Goal: Transaction & Acquisition: Purchase product/service

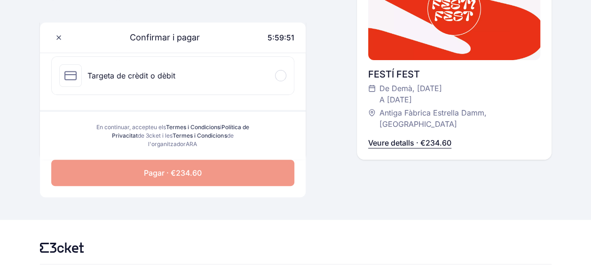
scroll to position [76, 0]
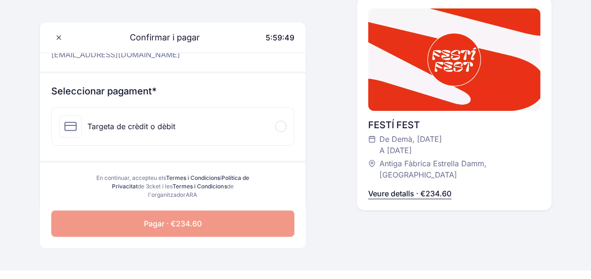
click at [404, 196] on p "Veure detalls · €234.60" at bounding box center [409, 193] width 83 height 11
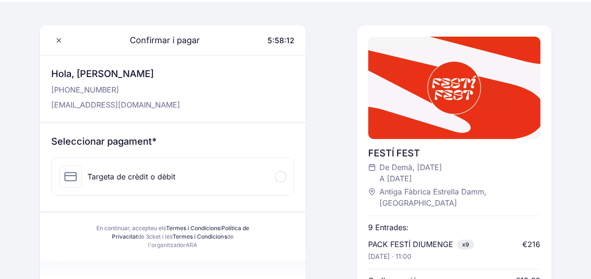
scroll to position [23, 0]
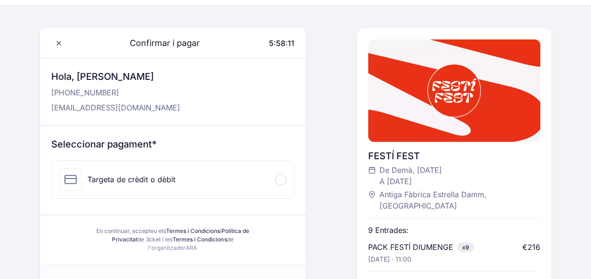
click at [166, 180] on div "Targeta de crèdit o dèbit" at bounding box center [132, 179] width 88 height 11
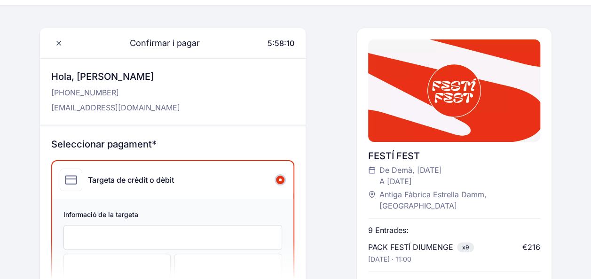
scroll to position [40, 0]
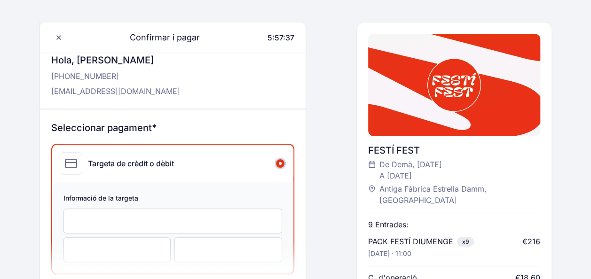
click at [151, 242] on div at bounding box center [118, 250] width 108 height 25
click at [178, 245] on div at bounding box center [229, 250] width 108 height 25
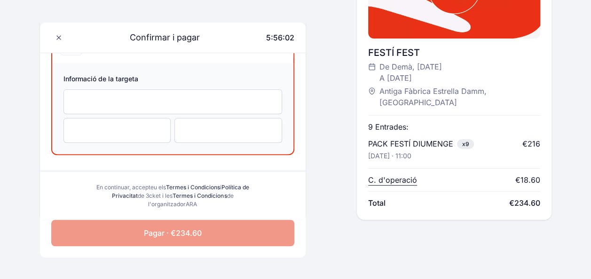
scroll to position [160, 0]
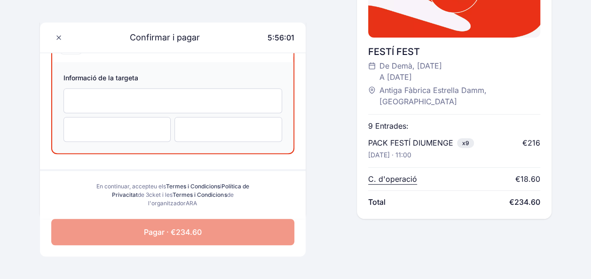
click at [173, 235] on span "Pagar · €234.60" at bounding box center [173, 232] width 58 height 11
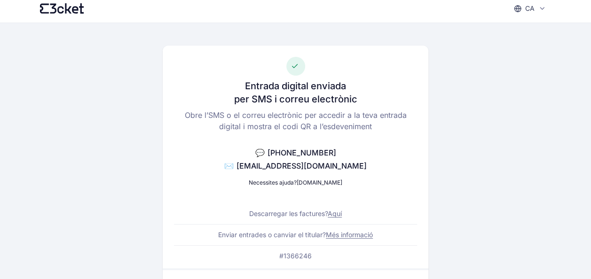
scroll to position [28, 0]
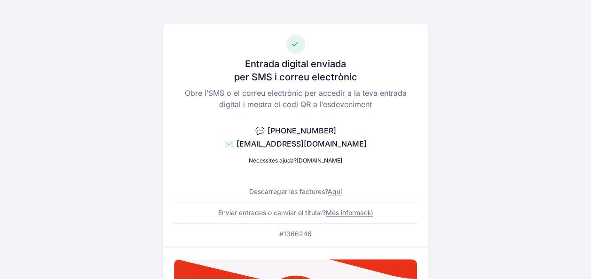
drag, startPoint x: 101, startPoint y: 104, endPoint x: 127, endPoint y: 173, distance: 74.5
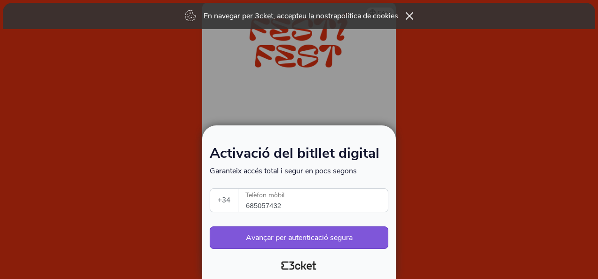
select select "34"
click at [306, 240] on button "Avançar per autenticació segura" at bounding box center [299, 238] width 179 height 23
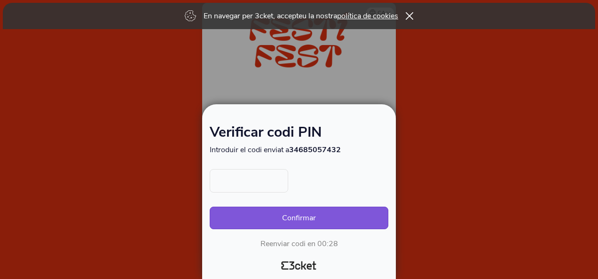
click at [265, 185] on input "text" at bounding box center [249, 181] width 79 height 24
type input "2148"
click at [261, 220] on button "Confirmar" at bounding box center [299, 218] width 179 height 23
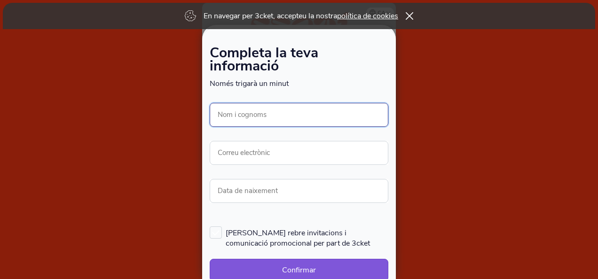
click at [285, 117] on input "Nom i cognoms" at bounding box center [299, 115] width 179 height 24
type input "[PERSON_NAME]"
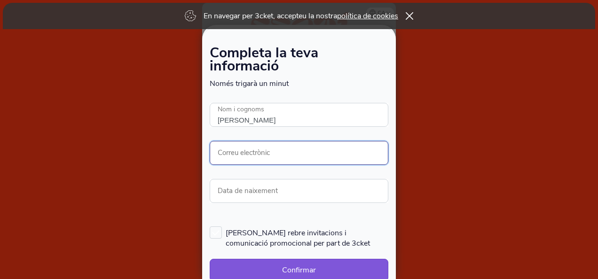
click at [271, 158] on input "Correu electrònic" at bounding box center [299, 153] width 179 height 24
type input "gemma.glendon@gmail.com"
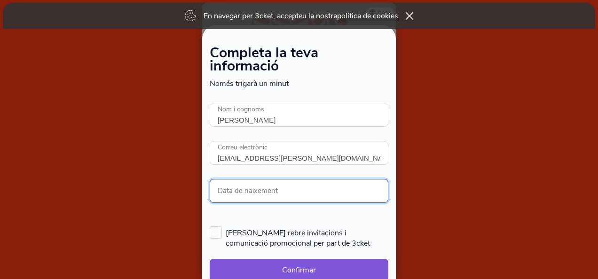
click at [292, 197] on input "Data de naixement" at bounding box center [299, 191] width 179 height 24
type input "05/11/1987"
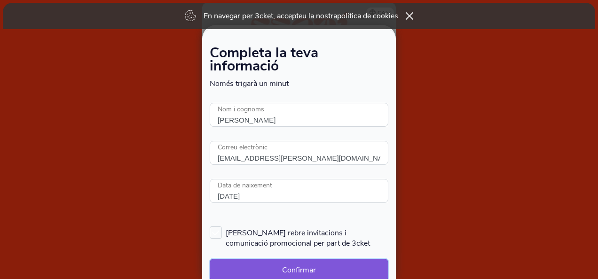
click at [369, 264] on button "Confirmar" at bounding box center [299, 270] width 179 height 23
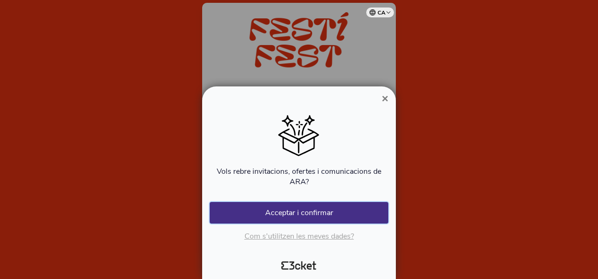
click at [311, 218] on button "Acceptar i confirmar" at bounding box center [299, 213] width 179 height 22
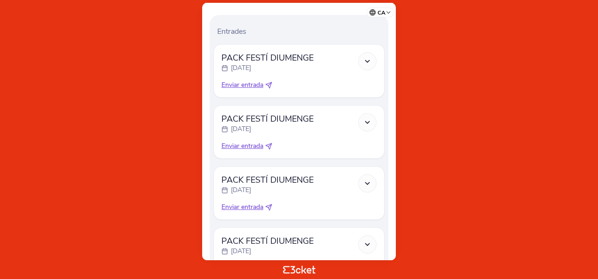
scroll to position [287, 0]
